Goal: Complete application form: Complete application form

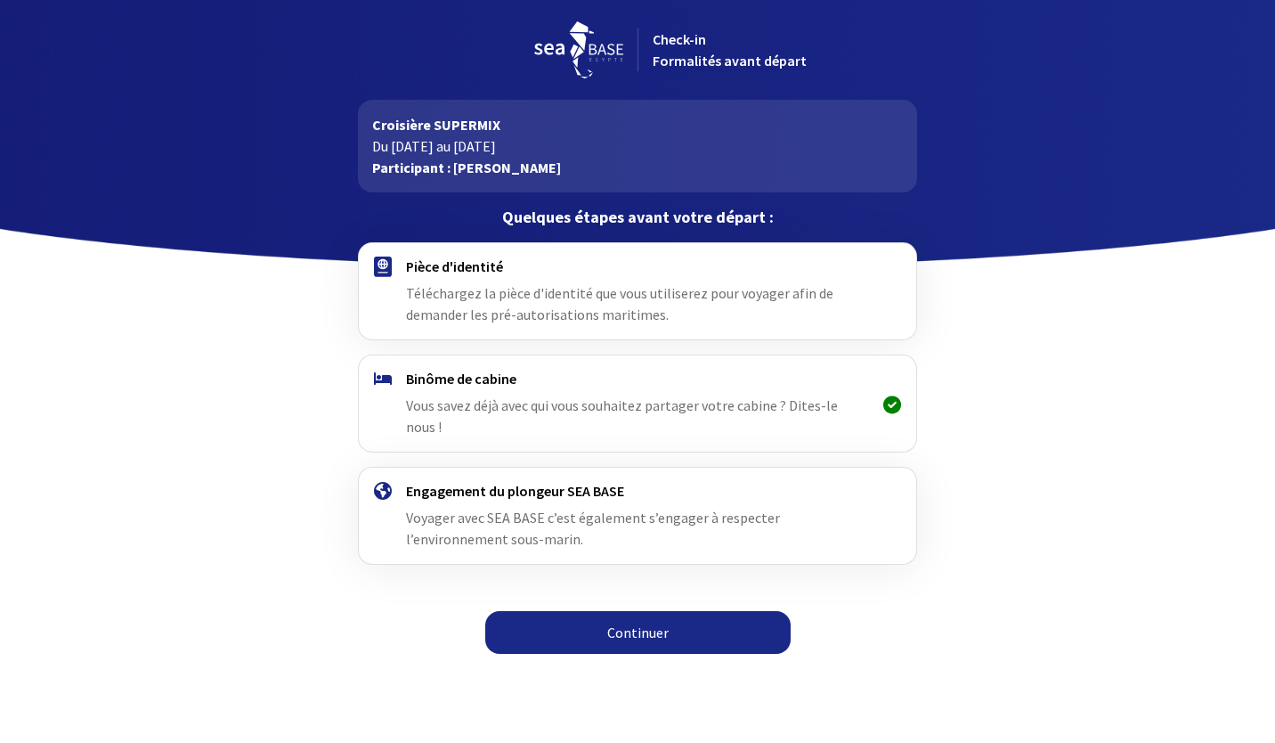
click at [647, 614] on link "Continuer" at bounding box center [637, 632] width 305 height 43
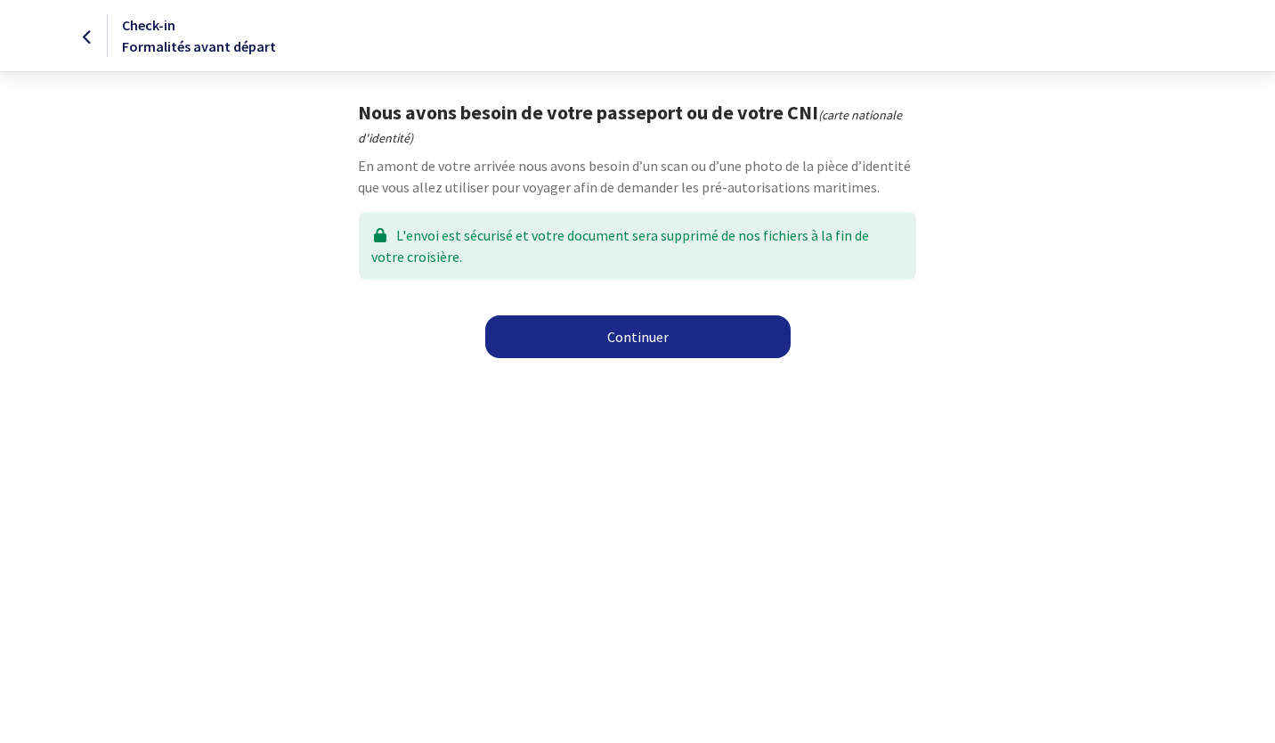
click at [663, 330] on link "Continuer" at bounding box center [637, 336] width 305 height 43
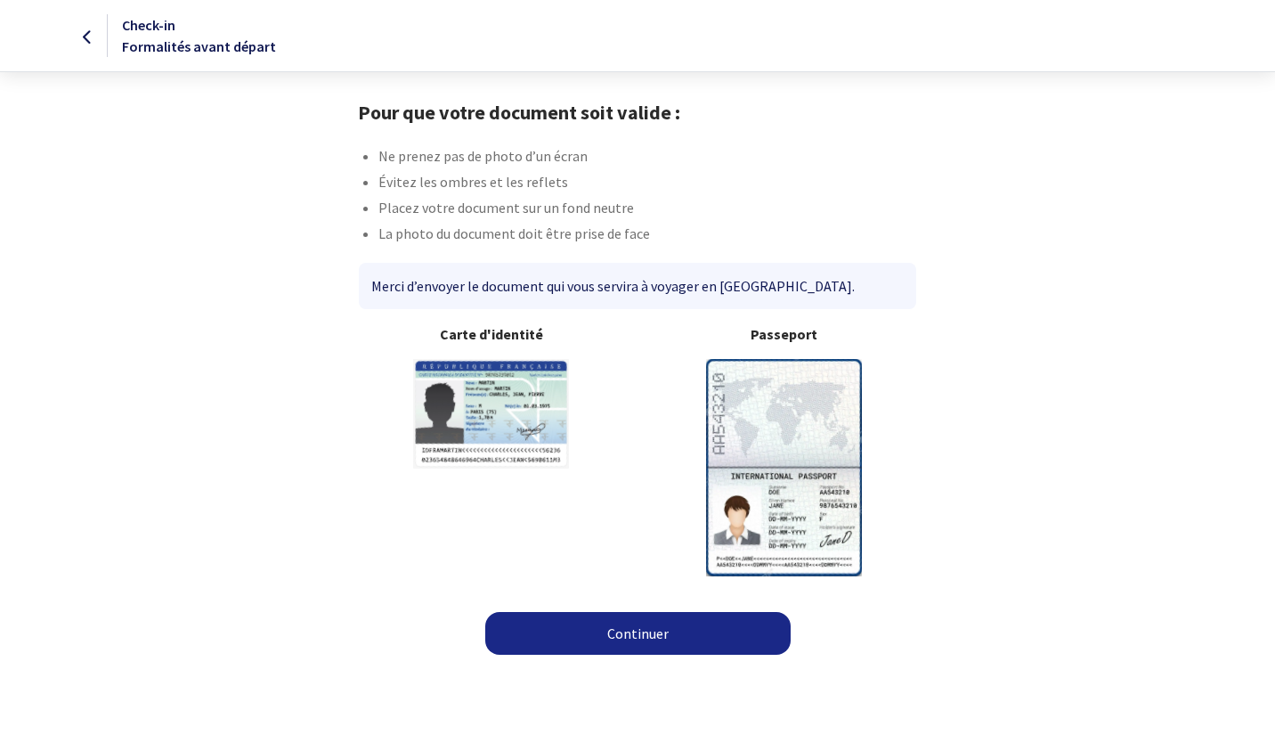
click at [884, 493] on div "Passeport" at bounding box center [784, 449] width 293 height 252
click at [812, 478] on img at bounding box center [784, 467] width 156 height 216
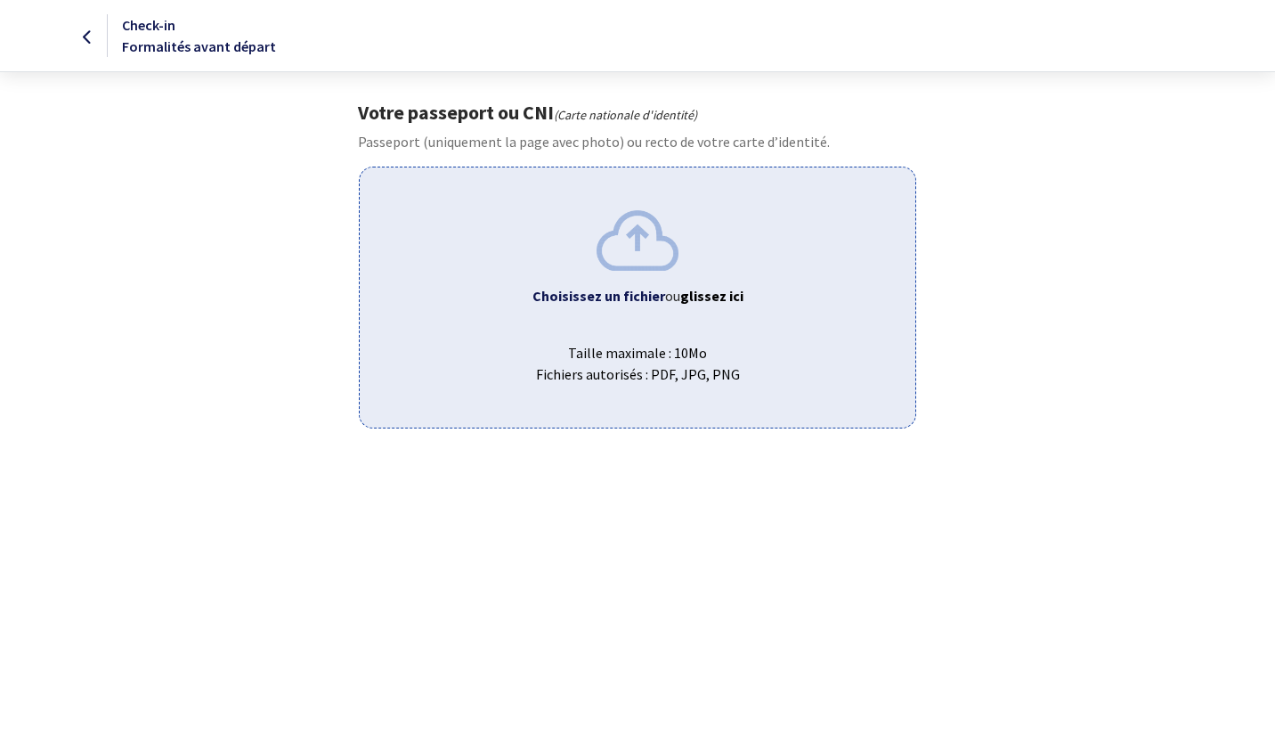
click at [623, 289] on b "Choisissez un fichier" at bounding box center [599, 296] width 133 height 18
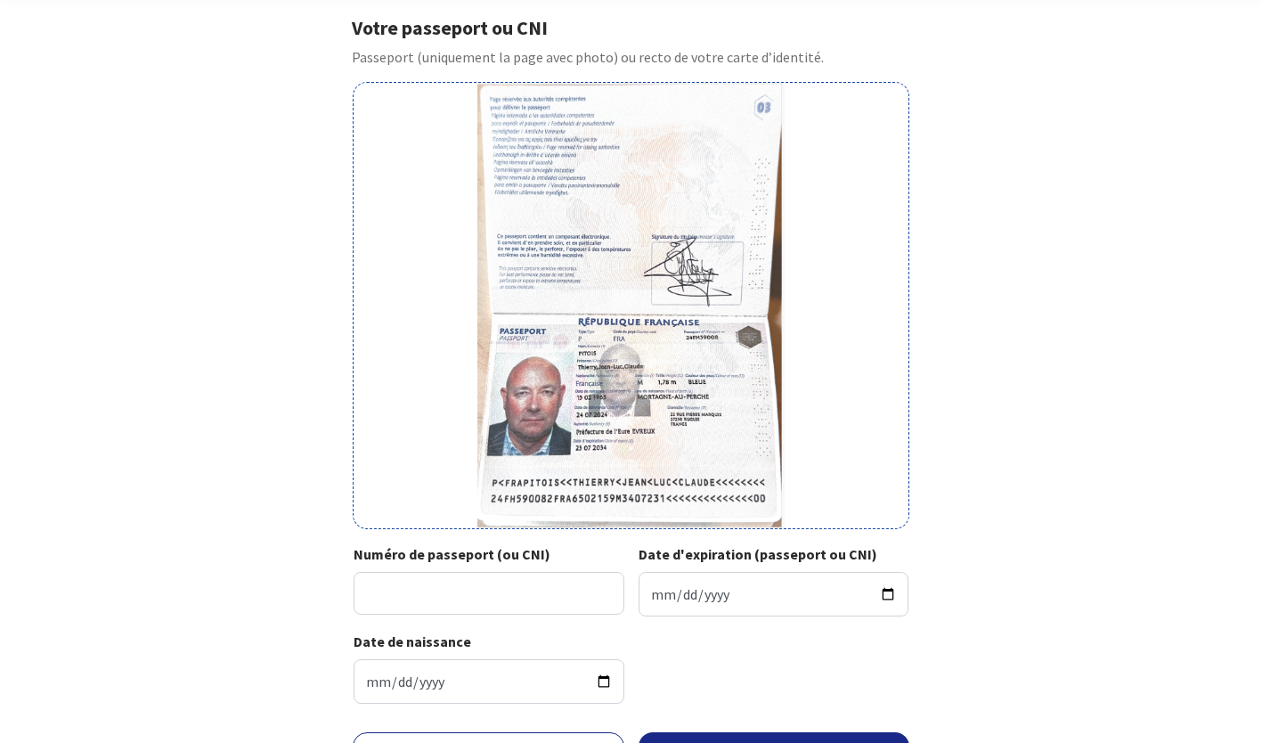
scroll to position [186, 0]
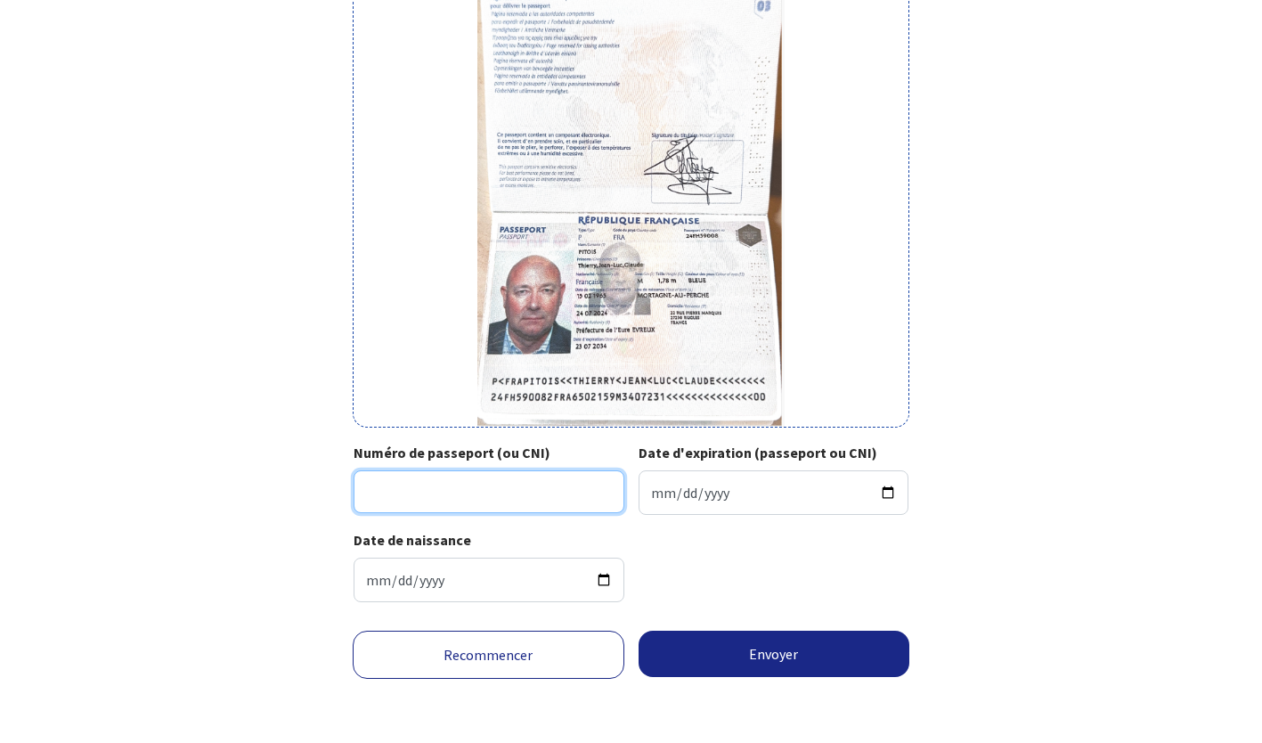
click at [473, 495] on input "Numéro de passeport (ou CNI)" at bounding box center [489, 491] width 271 height 43
type input "24FH59008"
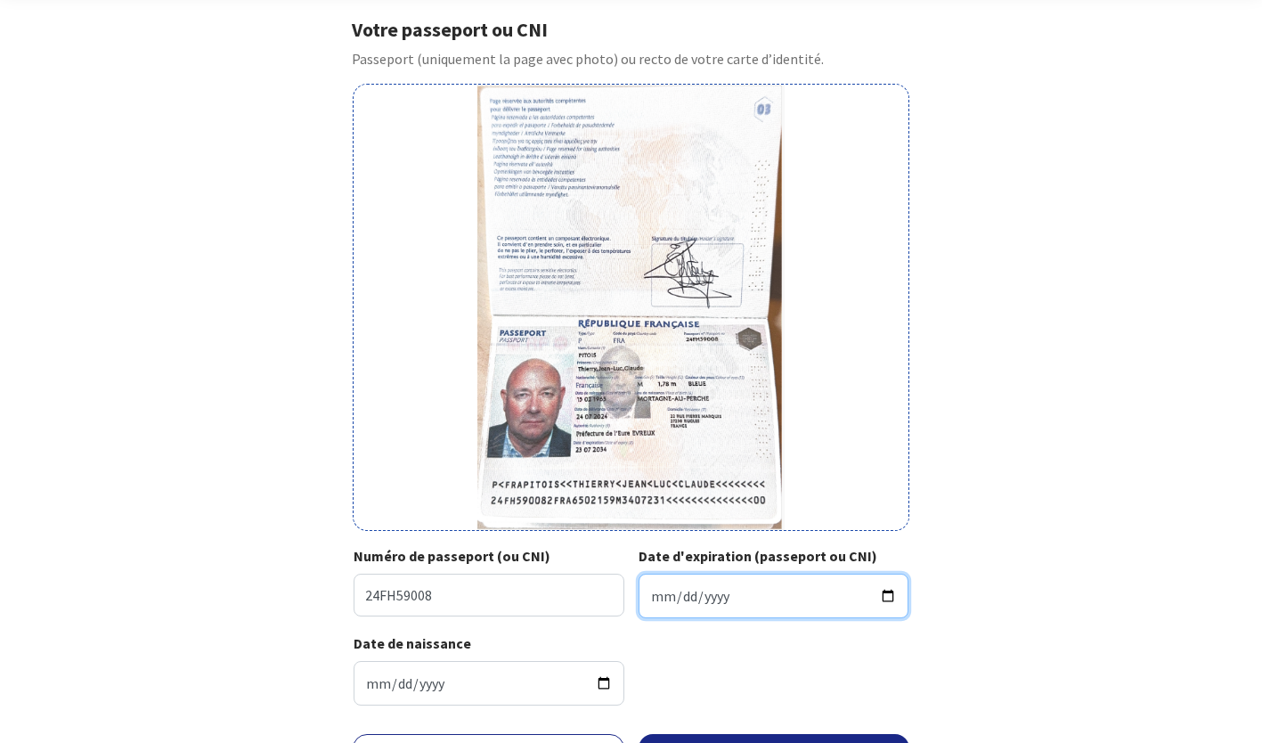
scroll to position [65, 0]
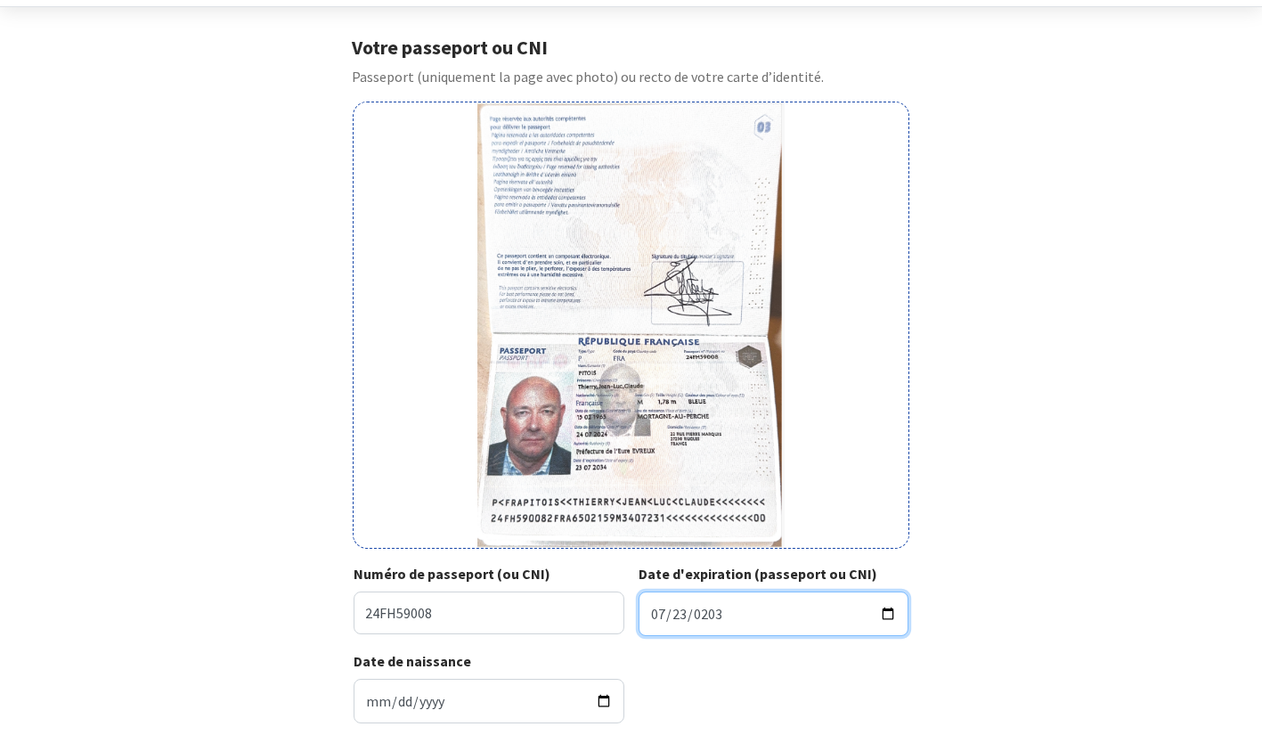
type input "2034-07-23"
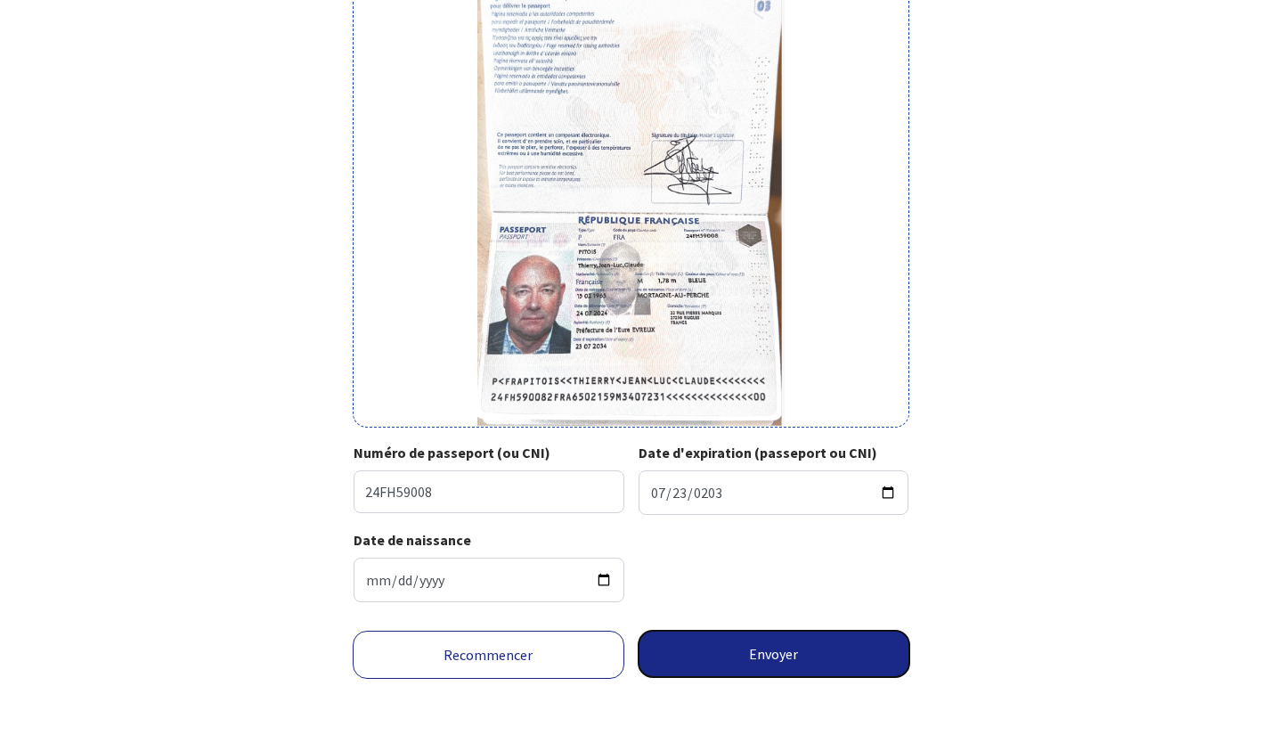
click at [717, 651] on button "Envoyer" at bounding box center [774, 653] width 272 height 46
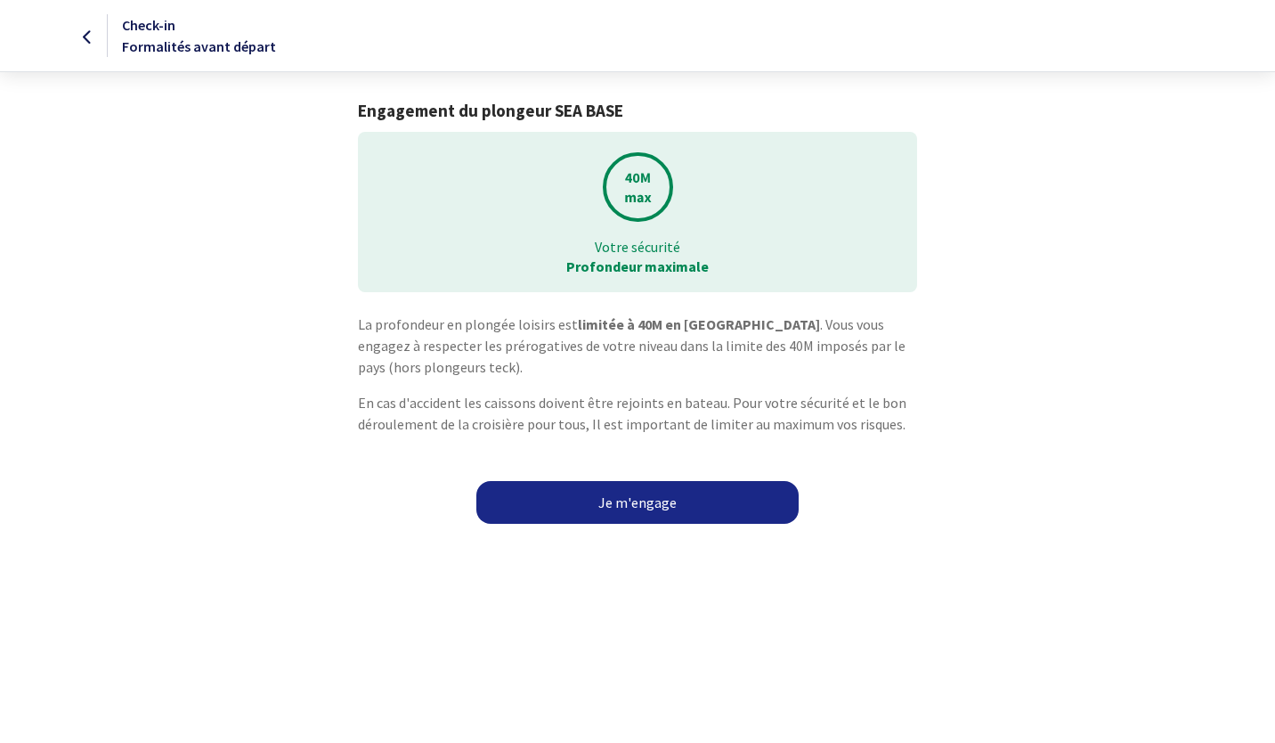
click at [660, 497] on link "Je m'engage" at bounding box center [637, 502] width 322 height 43
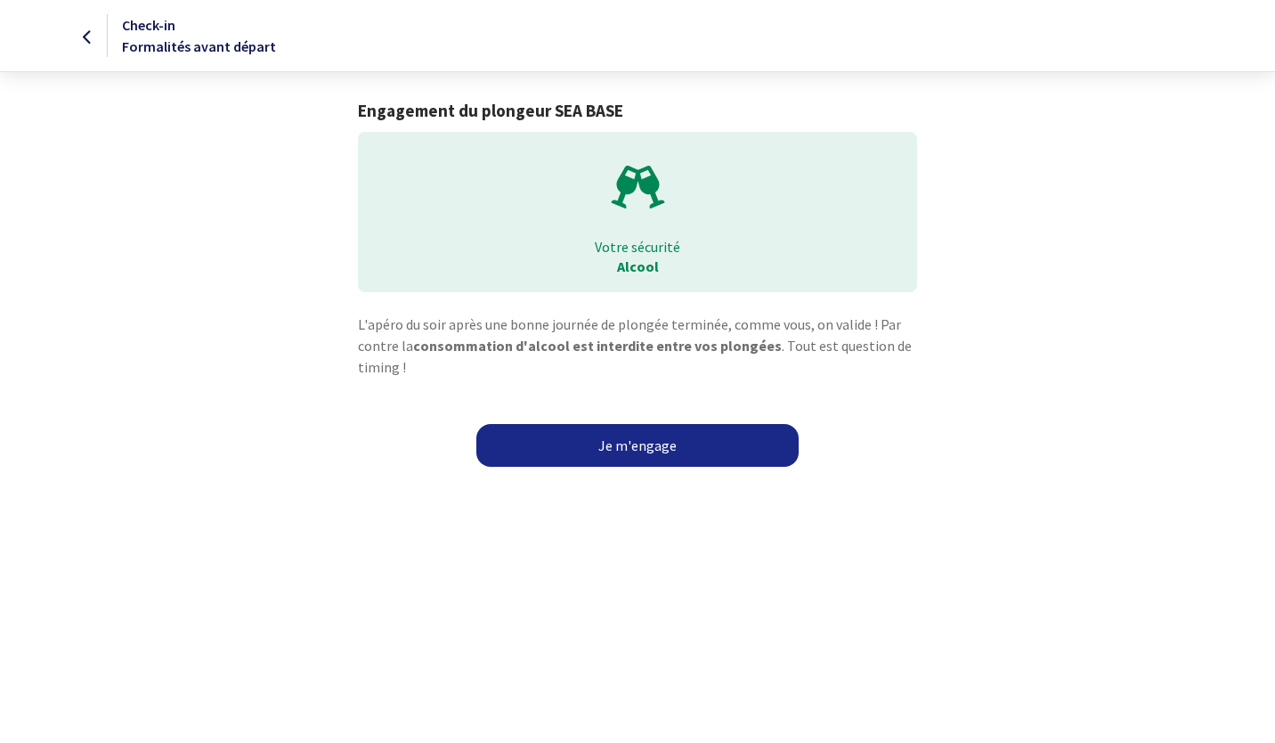
click at [655, 456] on link "Je m'engage" at bounding box center [637, 445] width 322 height 43
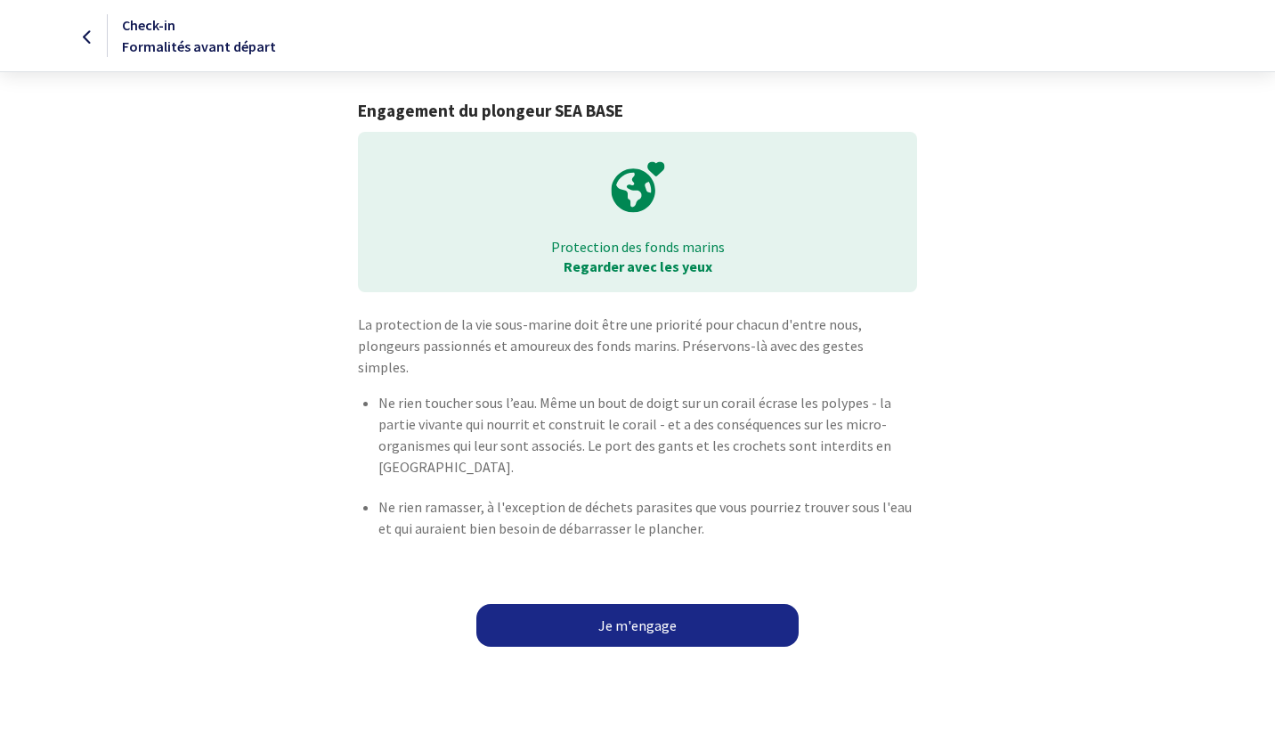
click at [659, 607] on link "Je m'engage" at bounding box center [637, 625] width 322 height 43
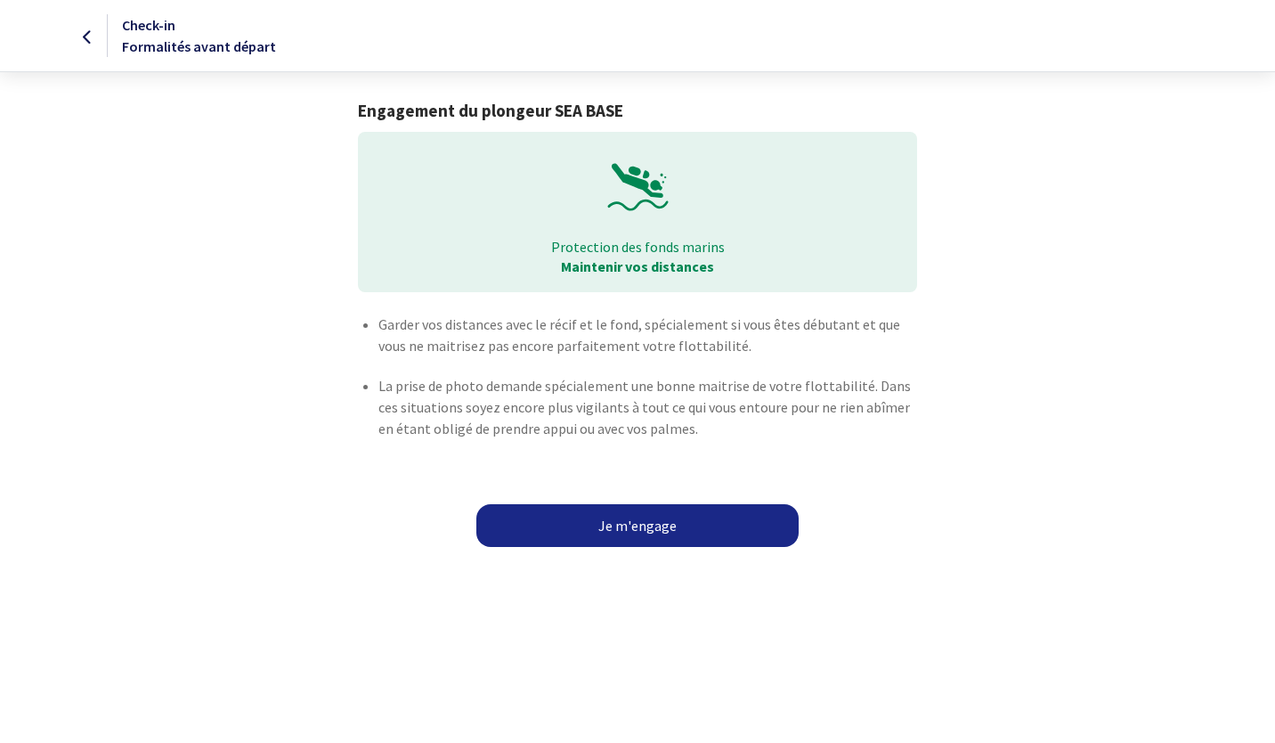
click at [645, 530] on link "Je m'engage" at bounding box center [637, 525] width 322 height 43
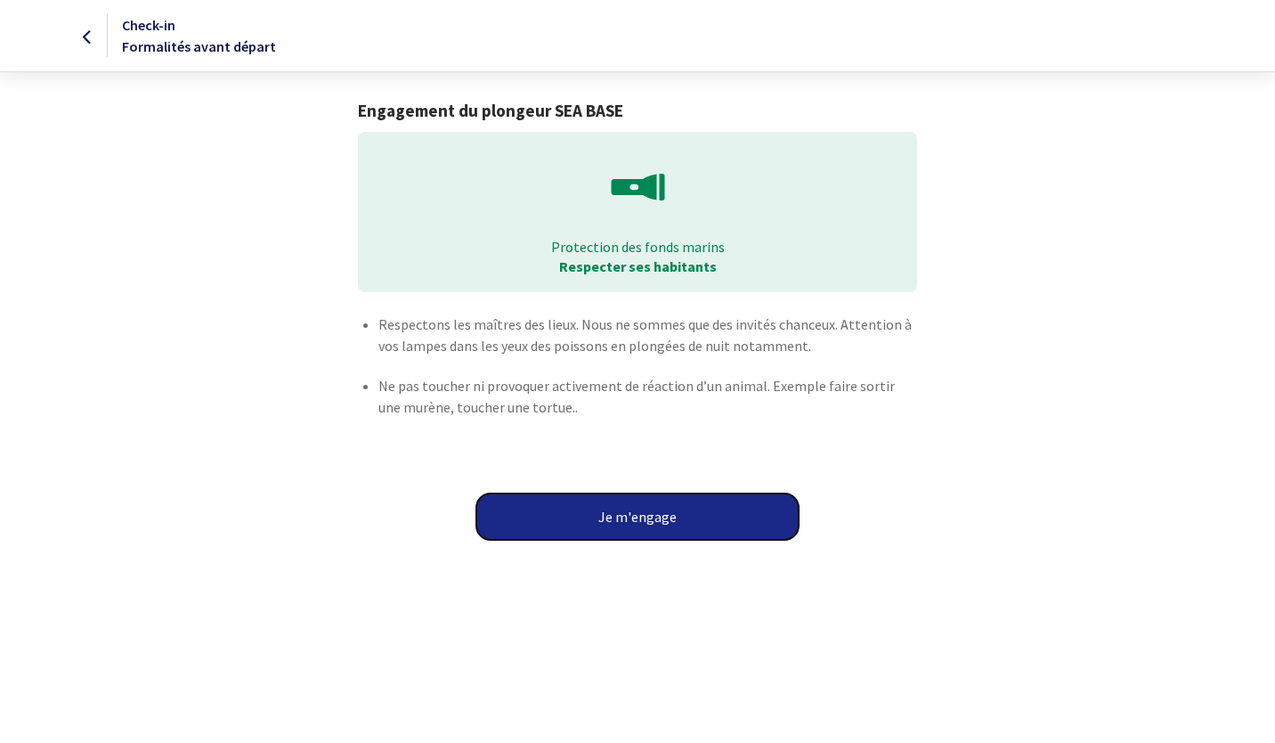
click at [643, 525] on button "Je m'engage" at bounding box center [637, 516] width 322 height 46
